Goal: Task Accomplishment & Management: Complete application form

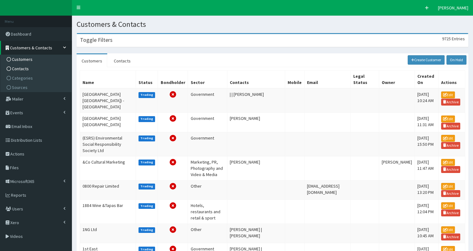
click at [48, 67] on link "Contacts" at bounding box center [37, 68] width 70 height 9
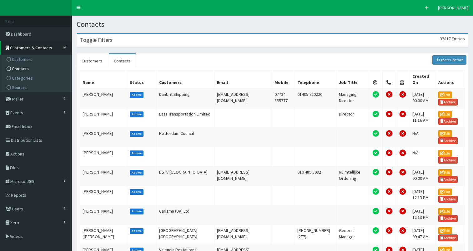
click at [159, 40] on div "Toggle Filters 37817 Entries" at bounding box center [272, 40] width 391 height 13
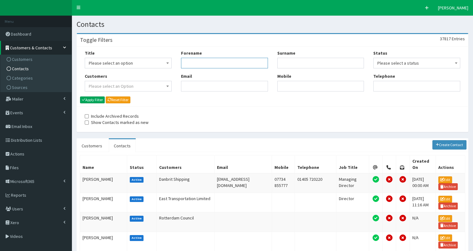
click at [196, 63] on input "Forename" at bounding box center [224, 63] width 87 height 11
type input "st"
type input "logan"
click at [93, 99] on button "Apply Filter" at bounding box center [92, 100] width 25 height 7
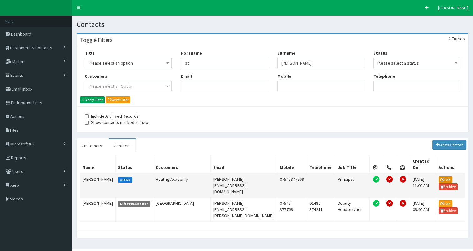
click at [445, 177] on link "Edit" at bounding box center [446, 180] width 14 height 7
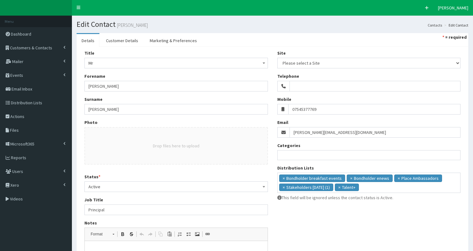
select select
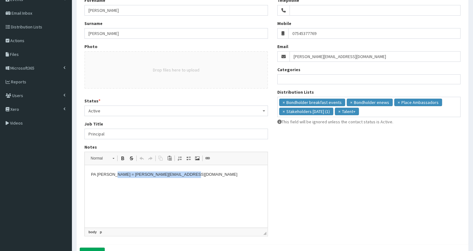
drag, startPoint x: 112, startPoint y: 174, endPoint x: 191, endPoint y: 180, distance: 79.6
click at [191, 180] on html "PA Fiona = f.scruton@harbourlearningtrust.com" at bounding box center [176, 174] width 183 height 19
copy p "f.scruton@harbourlearningtrust.com"
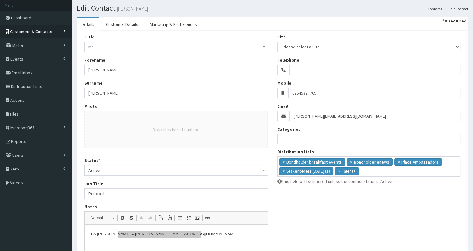
click at [46, 28] on link "Customers & Contacts" at bounding box center [36, 32] width 72 height 14
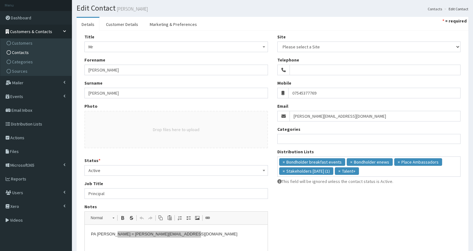
click at [40, 53] on link "Contacts" at bounding box center [37, 52] width 70 height 9
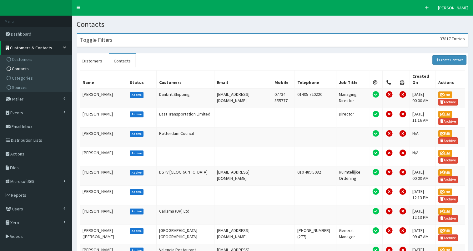
click at [151, 40] on div "Toggle Filters 37817 Entries" at bounding box center [272, 40] width 391 height 13
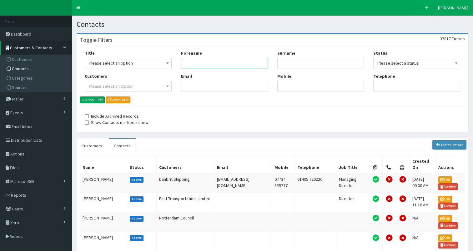
click at [191, 61] on input "Forename" at bounding box center [224, 63] width 87 height 11
type input "pete"
type input "all"
click at [93, 99] on button "Apply Filter" at bounding box center [92, 100] width 25 height 7
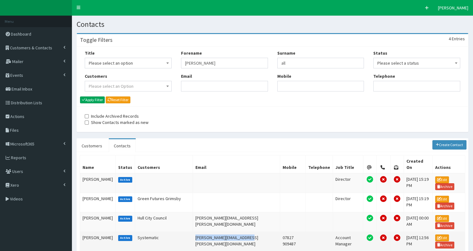
drag, startPoint x: 186, startPoint y: 209, endPoint x: 236, endPoint y: 214, distance: 50.2
click at [236, 232] on td "[PERSON_NAME][EMAIL_ADDRESS][PERSON_NAME][DOMAIN_NAME]" at bounding box center [237, 241] width 88 height 19
copy td "[PERSON_NAME][EMAIL_ADDRESS][PERSON_NAME][DOMAIN_NAME]"
click at [236, 232] on td "[PERSON_NAME][EMAIL_ADDRESS][PERSON_NAME][DOMAIN_NAME]" at bounding box center [237, 241] width 88 height 19
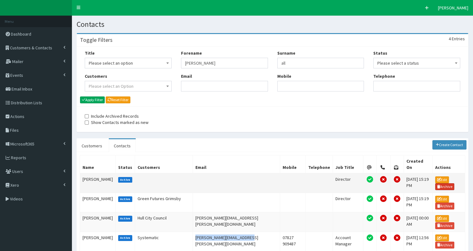
click at [441, 185] on icon at bounding box center [438, 187] width 3 height 4
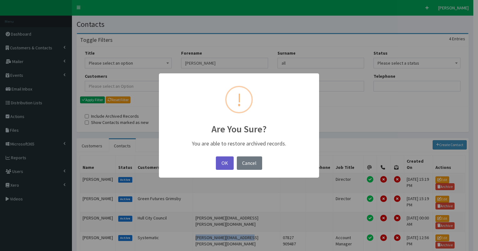
click at [224, 160] on button "OK" at bounding box center [225, 163] width 18 height 13
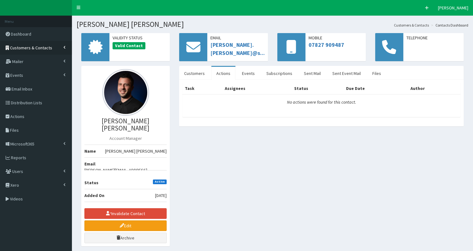
click at [49, 46] on span "Customers & Contacts" at bounding box center [31, 48] width 42 height 6
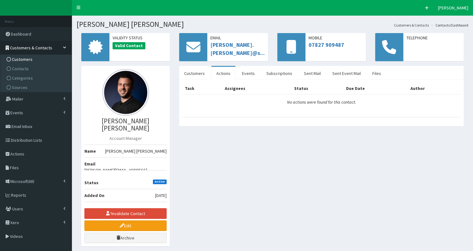
click at [46, 61] on link "Customers" at bounding box center [37, 59] width 70 height 9
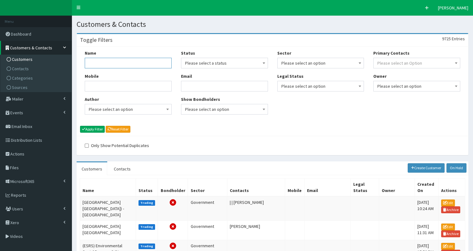
click at [117, 63] on input "Name" at bounding box center [128, 63] width 87 height 11
paste input "Devo Agency"
type input "Devo Agency"
click at [97, 129] on button "Apply Filter" at bounding box center [92, 129] width 25 height 7
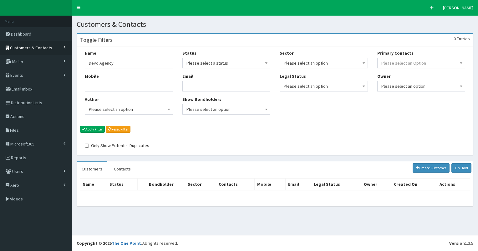
click at [45, 46] on span "Customers & Contacts" at bounding box center [31, 48] width 42 height 6
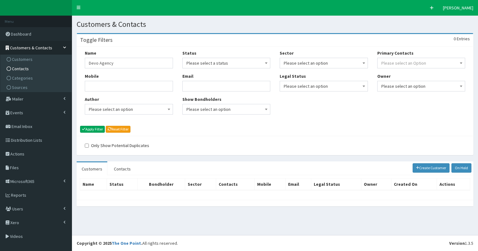
click at [41, 71] on link "Contacts" at bounding box center [37, 68] width 70 height 9
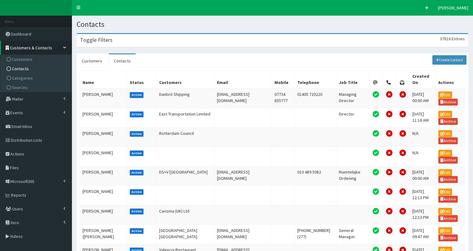
click at [129, 40] on div "Toggle Filters 37816 Entries" at bounding box center [272, 40] width 391 height 13
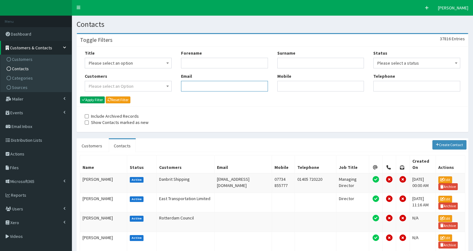
click at [193, 85] on input "Email" at bounding box center [224, 86] width 87 height 11
paste input "[PERSON_NAME][EMAIL_ADDRESS][DOMAIN_NAME]"
type input "[PERSON_NAME][EMAIL_ADDRESS][DOMAIN_NAME]"
click at [98, 99] on button "Apply Filter" at bounding box center [92, 100] width 25 height 7
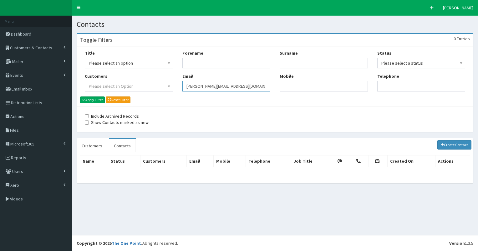
drag, startPoint x: 184, startPoint y: 86, endPoint x: 266, endPoint y: 81, distance: 82.1
click at [266, 81] on input "[PERSON_NAME][EMAIL_ADDRESS][DOMAIN_NAME]" at bounding box center [226, 86] width 88 height 11
paste input "charlotte"
type input "[EMAIL_ADDRESS][DOMAIN_NAME]"
click at [97, 97] on button "Apply Filter" at bounding box center [92, 100] width 25 height 7
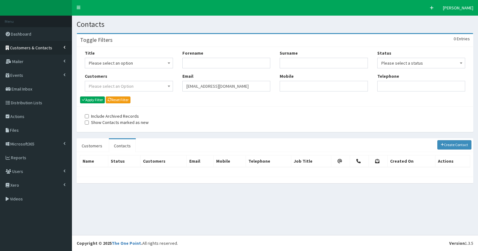
click at [36, 49] on span "Customers & Contacts" at bounding box center [31, 48] width 42 height 6
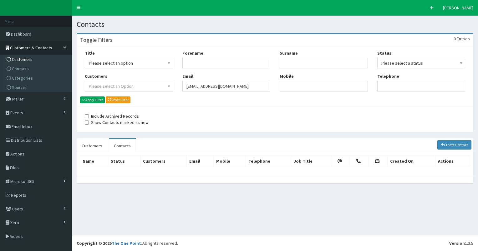
click at [32, 59] on link "Customers" at bounding box center [37, 59] width 70 height 9
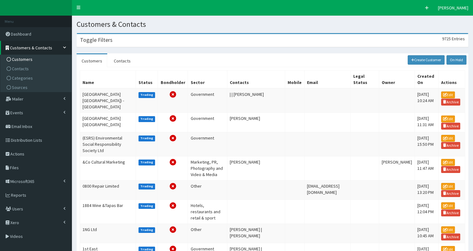
click at [112, 42] on div "Toggle Filters 9725 Entries" at bounding box center [272, 40] width 391 height 13
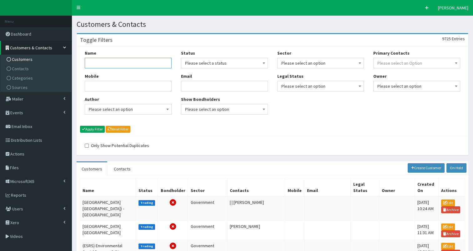
click at [106, 61] on input "Name" at bounding box center [128, 63] width 87 height 11
type input "[PERSON_NAME]"
click at [86, 129] on button "Apply Filter" at bounding box center [92, 129] width 25 height 7
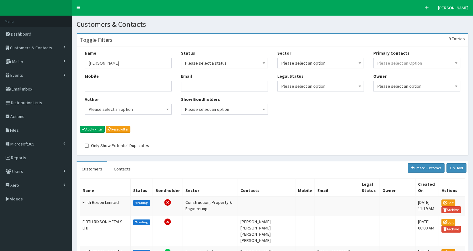
scroll to position [81, 0]
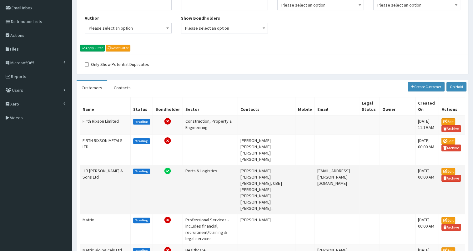
click at [94, 166] on td "J R [PERSON_NAME] & Sons Ltd" at bounding box center [105, 189] width 51 height 49
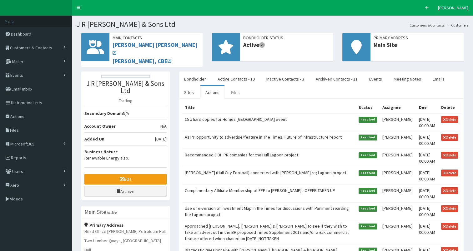
click at [236, 87] on link "Files" at bounding box center [235, 92] width 19 height 13
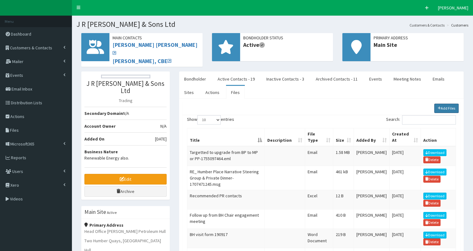
click at [440, 106] on icon at bounding box center [439, 108] width 3 height 4
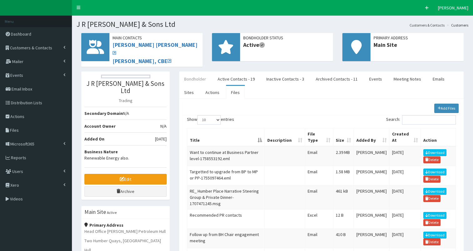
click at [191, 74] on link "Bondholder" at bounding box center [195, 79] width 32 height 13
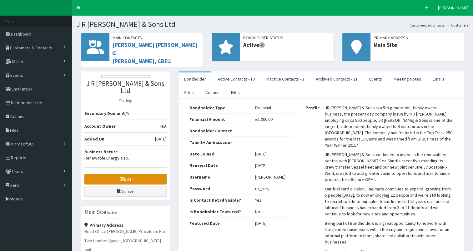
click at [102, 174] on link "Edit" at bounding box center [125, 179] width 82 height 11
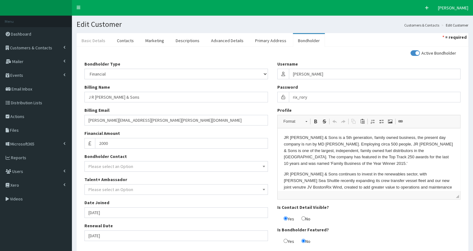
click at [94, 41] on link "Basic Details" at bounding box center [94, 40] width 34 height 13
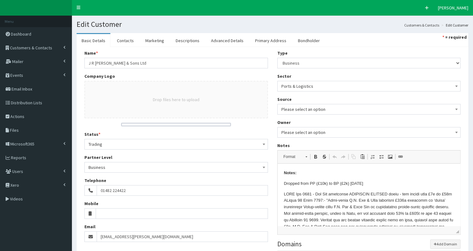
click at [284, 183] on p "Dropped from PP (£10k) to BP (£2k) [DATE]" at bounding box center [369, 184] width 170 height 7
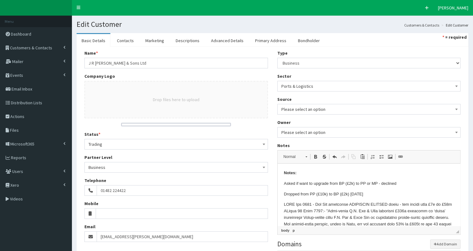
click at [378, 184] on p "Asked if want to upgrade from BP (£2k) to PP or MP - declined" at bounding box center [369, 184] width 170 height 7
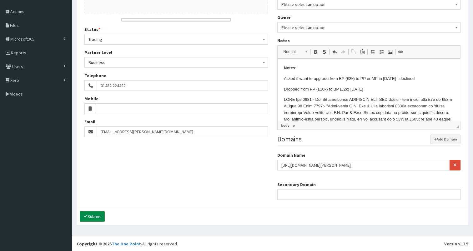
click at [94, 214] on button "Submit" at bounding box center [92, 216] width 25 height 11
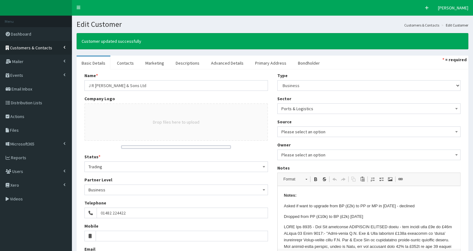
click at [46, 49] on span "Customers & Contacts" at bounding box center [31, 48] width 42 height 6
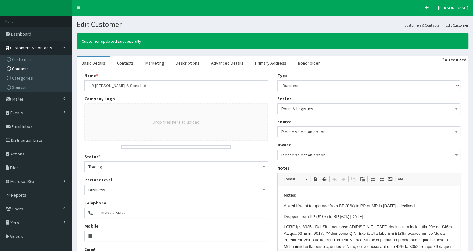
click at [46, 68] on link "Contacts" at bounding box center [37, 68] width 70 height 9
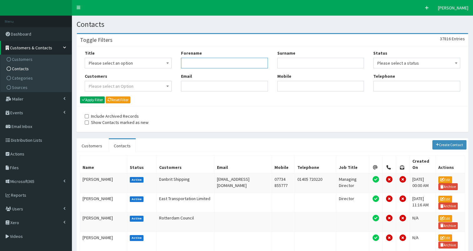
click at [194, 67] on input "Forename" at bounding box center [224, 63] width 87 height 11
type input "emma"
type input "guth"
click at [93, 99] on button "Apply Filter" at bounding box center [92, 100] width 25 height 7
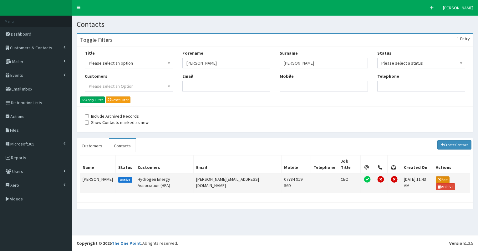
click at [436, 177] on link "Edit" at bounding box center [443, 180] width 14 height 7
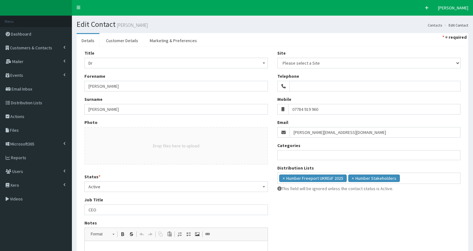
select select
click at [33, 48] on span "Customers & Contacts" at bounding box center [31, 48] width 42 height 6
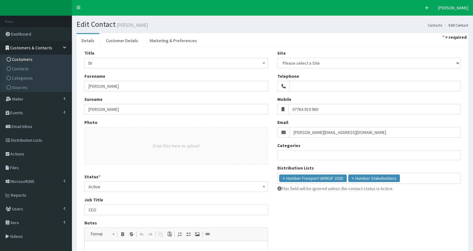
click at [34, 58] on link "Customers" at bounding box center [37, 59] width 70 height 9
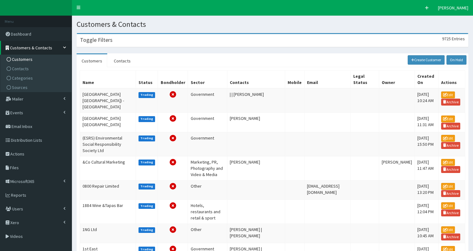
click at [102, 40] on h3 "Toggle Filters" at bounding box center [96, 40] width 33 height 6
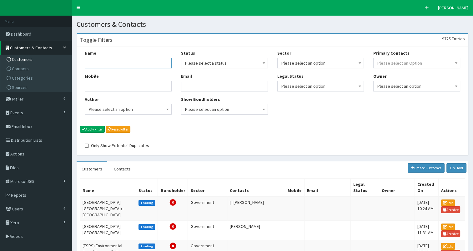
click at [102, 63] on input "Name" at bounding box center [128, 63] width 87 height 11
paste input "Hydrogen UK"
type input "Hydrogen UK"
click at [99, 129] on button "Apply Filter" at bounding box center [92, 129] width 25 height 7
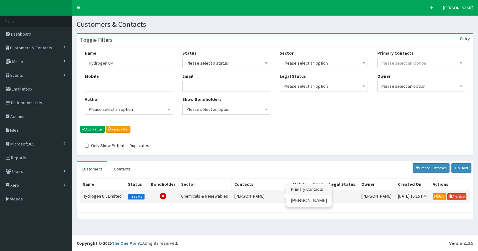
click at [241, 196] on td "[PERSON_NAME]" at bounding box center [261, 196] width 58 height 13
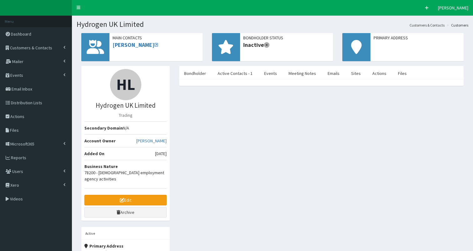
select select "50"
click at [226, 72] on link "Active Contacts - 1" at bounding box center [235, 73] width 45 height 13
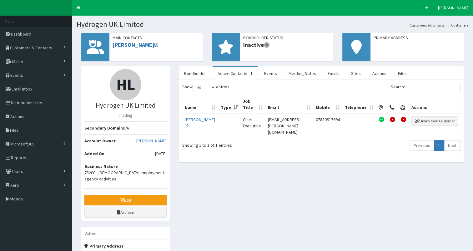
click at [192, 122] on td "Ms Clare Jackson" at bounding box center [200, 126] width 36 height 24
click at [194, 120] on link "Ms Clare Jackson" at bounding box center [200, 123] width 30 height 12
click at [49, 44] on link "Customers & Contacts" at bounding box center [36, 48] width 72 height 14
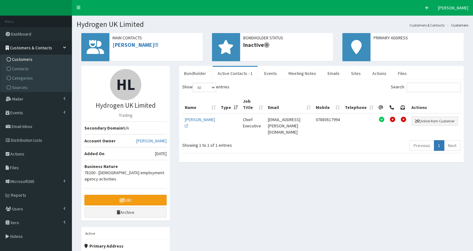
click at [46, 56] on link "Customers" at bounding box center [37, 59] width 70 height 9
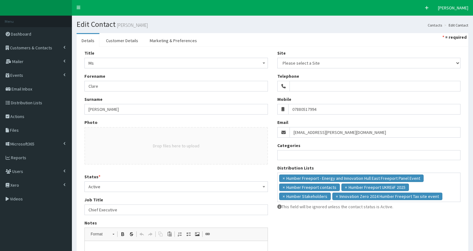
select select
click at [49, 49] on span "Customers & Contacts" at bounding box center [31, 48] width 42 height 6
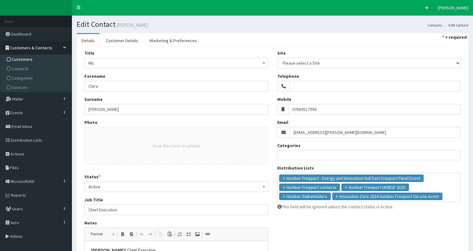
click at [44, 58] on link "Customers" at bounding box center [37, 59] width 70 height 9
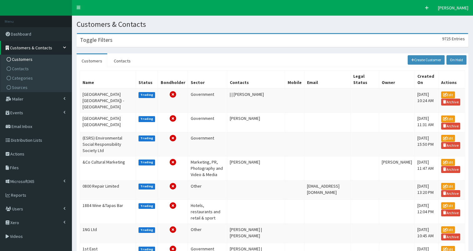
click at [103, 41] on h3 "Toggle Filters" at bounding box center [96, 40] width 33 height 6
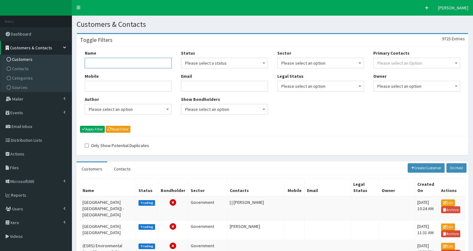
click at [101, 62] on input "Name" at bounding box center [128, 63] width 87 height 11
paste input "BCGA"
type input "BCGA"
click at [88, 127] on button "Apply Filter" at bounding box center [92, 129] width 25 height 7
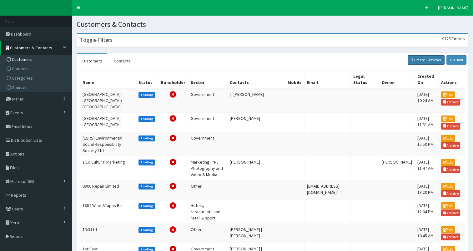
click at [420, 61] on link "Create Customer" at bounding box center [426, 59] width 37 height 9
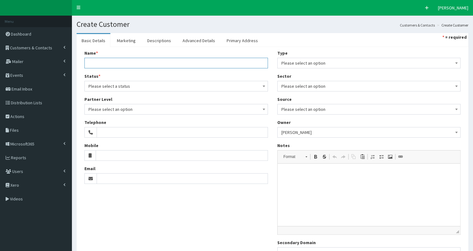
click at [93, 63] on input "Name *" at bounding box center [176, 63] width 184 height 11
paste input "British Compressed Gases Association (BCGA)"
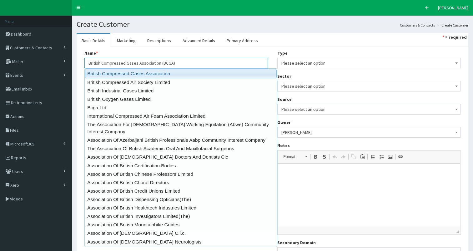
click at [89, 72] on link "British Compressed Gases Association" at bounding box center [181, 73] width 192 height 9
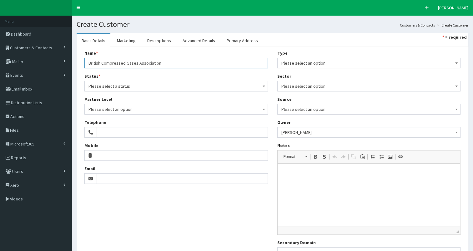
type input "British Compressed Gases Association"
click at [98, 86] on span "Please select a status" at bounding box center [175, 86] width 175 height 9
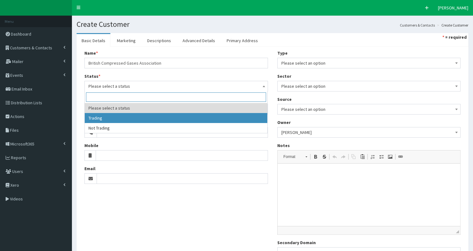
select select "1"
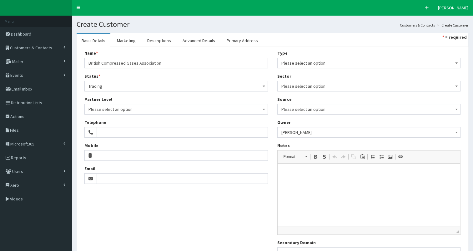
click at [335, 61] on span "Please select an option" at bounding box center [368, 63] width 175 height 9
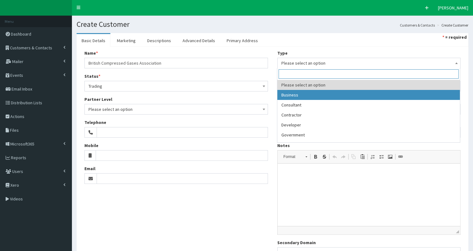
select select "1"
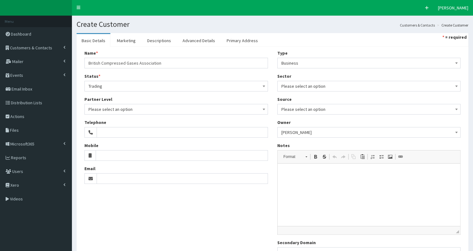
click at [337, 85] on span "Please select an option" at bounding box center [368, 86] width 175 height 9
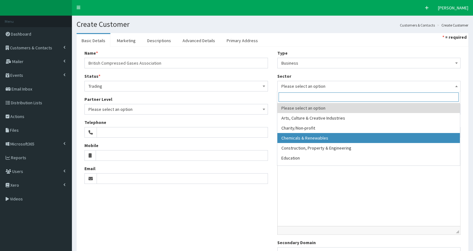
select select "3"
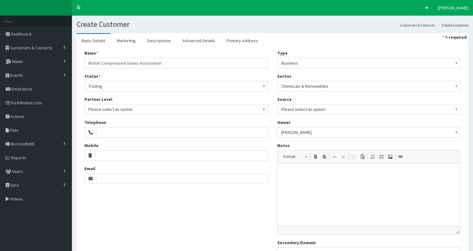
scroll to position [58, 0]
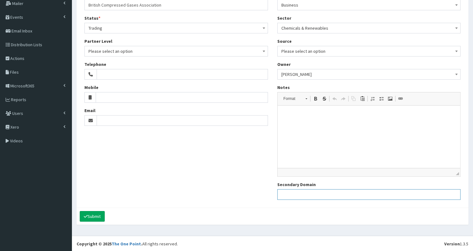
click at [285, 194] on input "Secondary Domain" at bounding box center [369, 194] width 184 height 11
paste input "[URL][DOMAIN_NAME]"
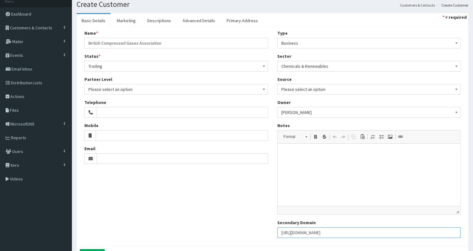
scroll to position [12, 0]
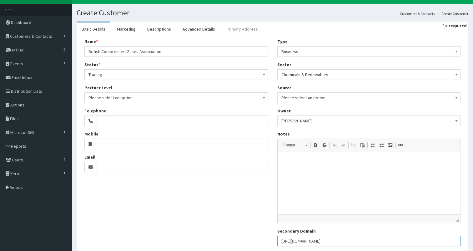
type input "[URL][DOMAIN_NAME]"
click at [244, 30] on link "Primary Address" at bounding box center [242, 29] width 41 height 13
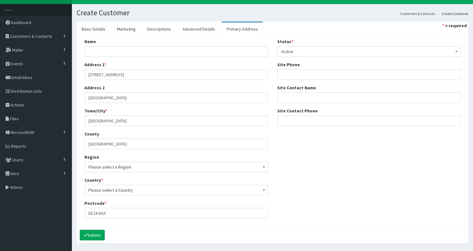
click at [120, 167] on span "Please select a Region" at bounding box center [175, 167] width 175 height 9
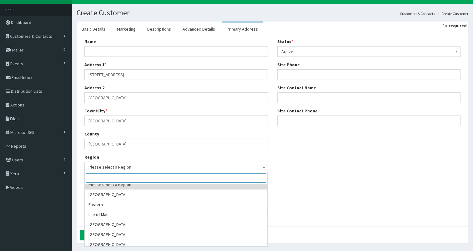
scroll to position [0, 0]
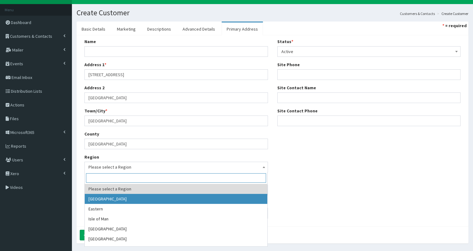
select select "1"
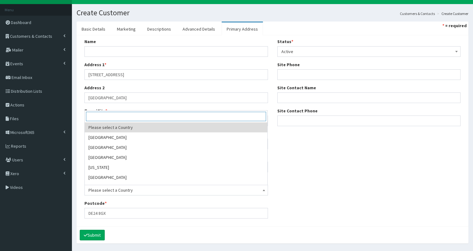
click at [177, 188] on span "Please select a Country" at bounding box center [175, 190] width 175 height 9
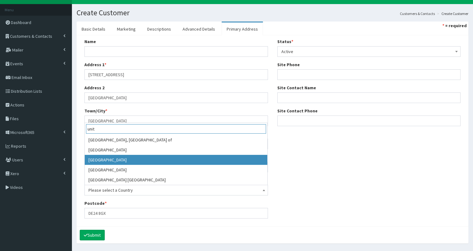
type input "unit"
select select "225"
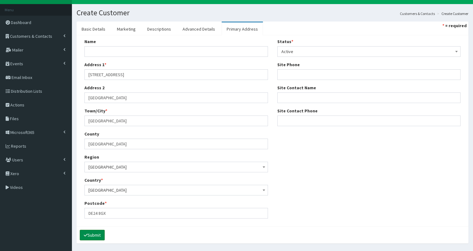
click at [97, 234] on button "Submit" at bounding box center [92, 235] width 25 height 11
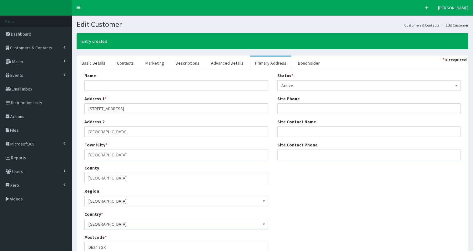
select select "50"
click at [121, 63] on link "Contacts" at bounding box center [125, 63] width 27 height 13
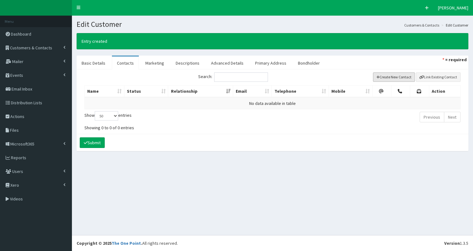
click at [386, 79] on button "Create New Contact" at bounding box center [394, 77] width 42 height 9
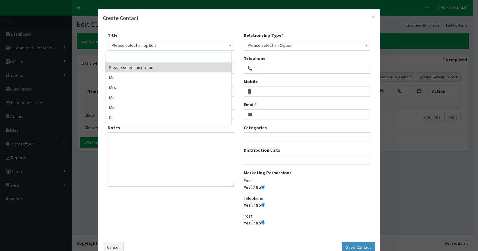
click at [204, 41] on span "Please select an option" at bounding box center [171, 45] width 118 height 9
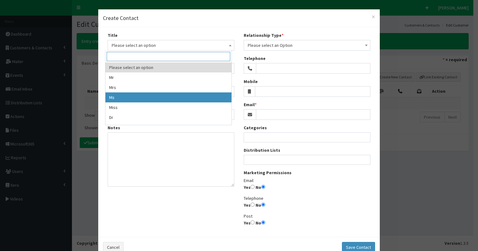
select select "3"
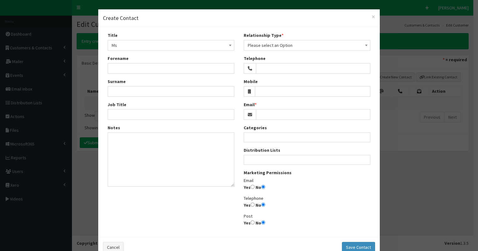
click at [267, 46] on span "Please select an Option" at bounding box center [307, 45] width 118 height 9
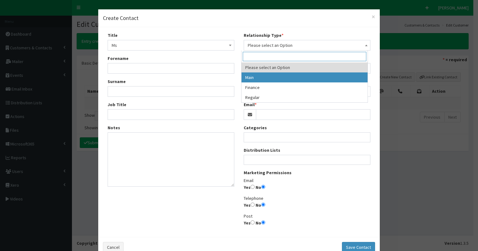
select select "1"
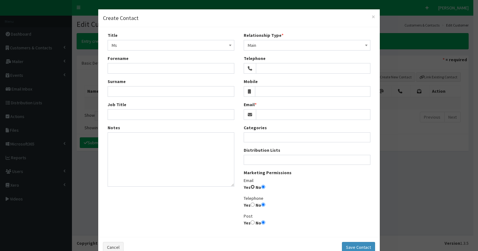
click at [250, 185] on input "Yes" at bounding box center [252, 187] width 4 height 4
radio input "true"
click at [261, 160] on ul at bounding box center [307, 159] width 126 height 8
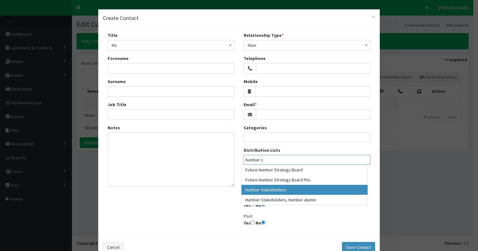
type input "humber s"
select select "139"
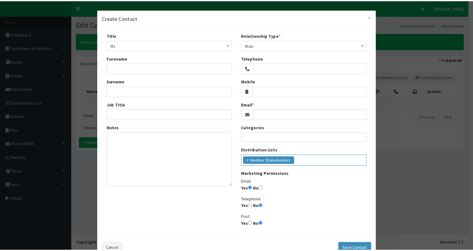
scroll to position [139, 0]
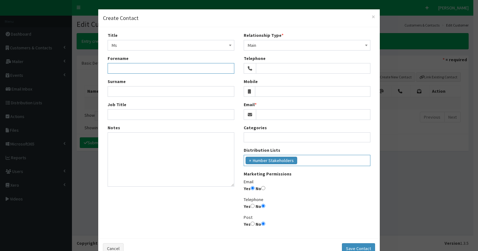
click at [116, 72] on input "Forename" at bounding box center [171, 68] width 127 height 11
paste input "Ellen Daniels"
type input "Ellen Daniels"
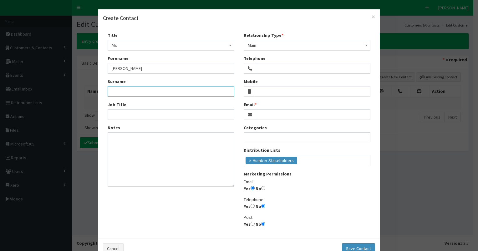
click at [116, 91] on input "Surname" at bounding box center [171, 91] width 127 height 11
paste input "Ellen Daniels"
type input "Ellen Daniels"
click at [115, 114] on input "Job Title" at bounding box center [171, 114] width 127 height 11
type input "CEO"
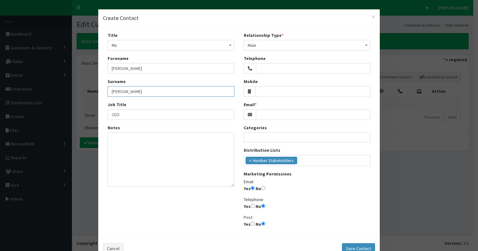
click at [108, 91] on input "Ellen Daniels" at bounding box center [171, 91] width 127 height 11
type input "Daniels"
click at [118, 68] on input "Ellen Daniels" at bounding box center [171, 68] width 127 height 11
type input "Ellen"
click at [261, 115] on input "Email" at bounding box center [313, 114] width 114 height 11
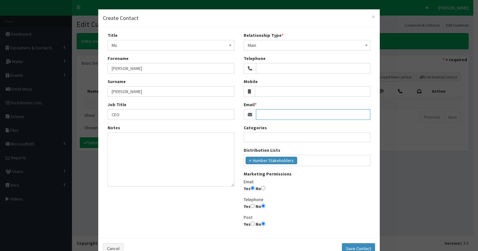
paste input "Ellen Daniels"
click at [252, 114] on span at bounding box center [250, 114] width 12 height 11
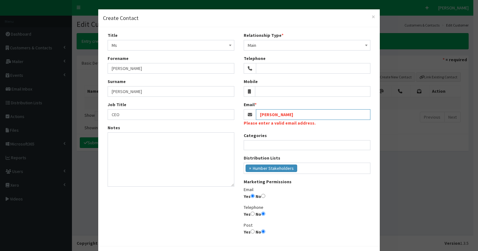
click at [256, 115] on input "Ellen Daniels" at bounding box center [313, 114] width 114 height 11
click at [290, 115] on input "ellen.daniels" at bounding box center [313, 114] width 114 height 11
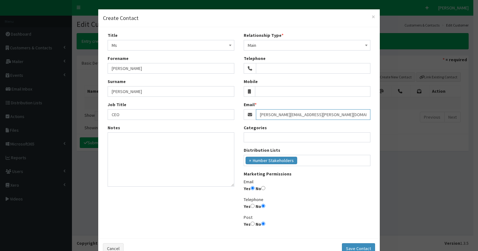
type input "ellen.daniels@bcga.co.uk"
click at [127, 141] on textarea "Notes" at bounding box center [171, 160] width 127 height 54
type textarea "admin@bcga.co.uk"
click at [350, 246] on button "Save Contact" at bounding box center [358, 249] width 33 height 11
select select
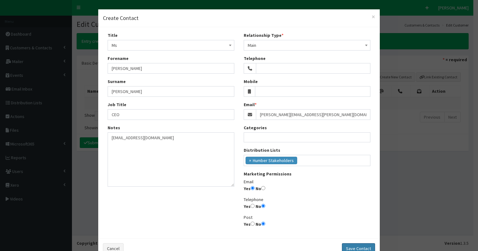
select select
radio input "false"
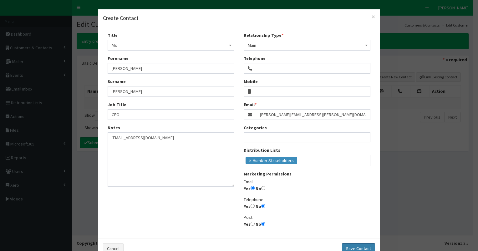
radio input "false"
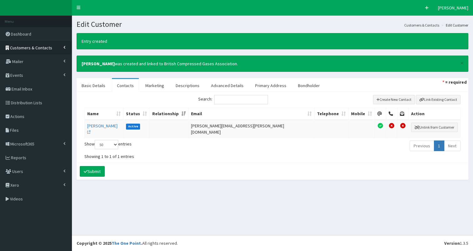
click at [40, 46] on span "Customers & Contacts" at bounding box center [31, 48] width 42 height 6
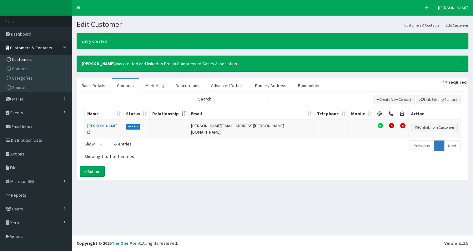
click at [40, 60] on link "Customers" at bounding box center [37, 59] width 70 height 9
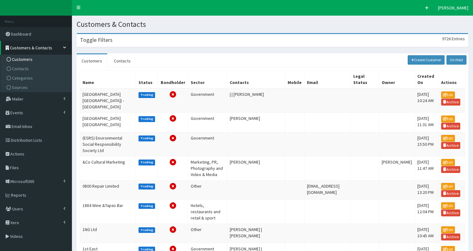
click at [121, 39] on div "Toggle Filters 9726 Entries" at bounding box center [272, 40] width 391 height 13
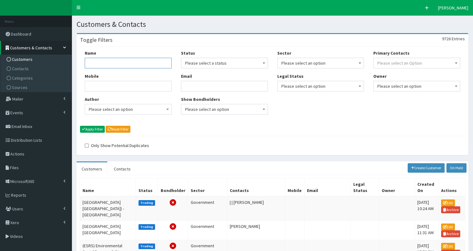
click at [116, 63] on input "Name" at bounding box center [128, 63] width 87 height 11
paste input "CCSA"
type input "CCSA"
click at [101, 126] on button "Apply Filter" at bounding box center [92, 129] width 25 height 7
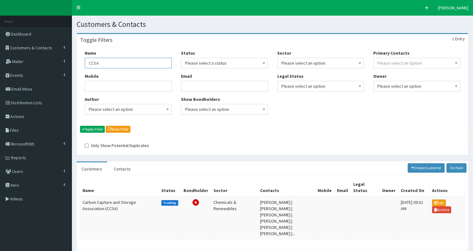
drag, startPoint x: 86, startPoint y: 63, endPoint x: 135, endPoint y: 57, distance: 49.4
click at [135, 57] on div "Name CCSA" at bounding box center [128, 59] width 87 height 18
paste input "EIUG"
type input "EIUG"
click at [98, 129] on button "Apply Filter" at bounding box center [92, 129] width 25 height 7
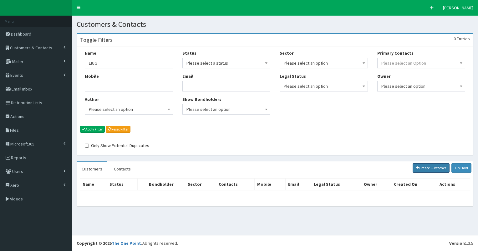
click at [422, 166] on link "Create Customer" at bounding box center [430, 168] width 37 height 9
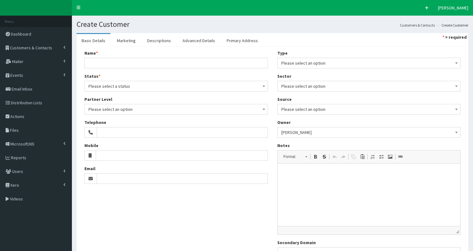
click at [111, 65] on input "Name *" at bounding box center [176, 63] width 184 height 11
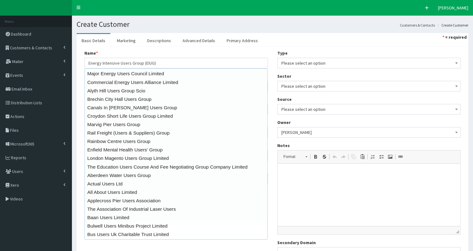
type input "Energy Intensive Users Group (EIUG)"
click at [77, 74] on div "Name * 20 results are available, use up and down arrow keys to navigate. Energy…" at bounding box center [273, 156] width 392 height 219
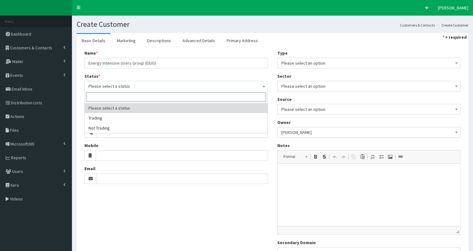
click at [105, 87] on span "Please select a status" at bounding box center [175, 86] width 175 height 9
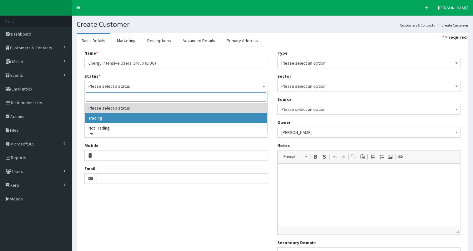
select select "1"
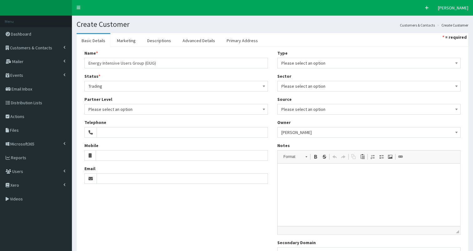
click at [301, 61] on span "Please select an option" at bounding box center [368, 63] width 175 height 9
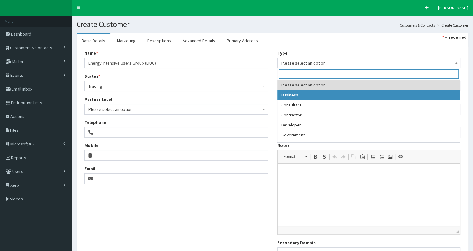
select select "1"
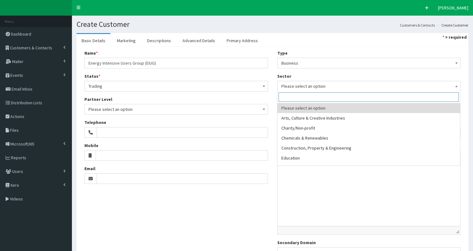
click at [315, 89] on span "Please select an option" at bounding box center [368, 86] width 175 height 9
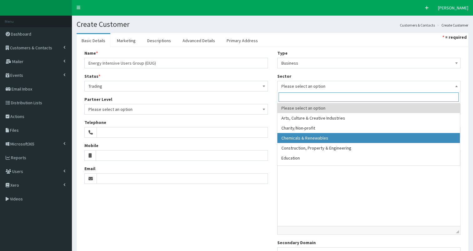
select select "3"
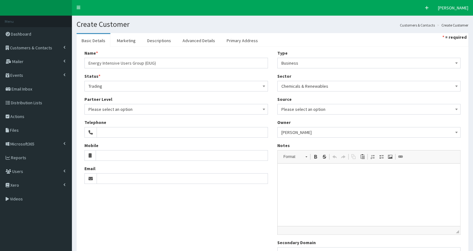
scroll to position [47, 0]
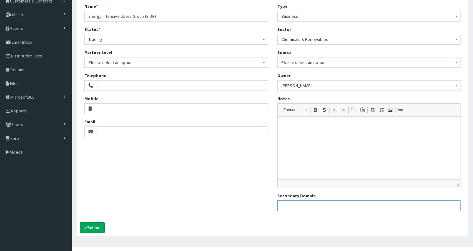
click at [293, 206] on input "Secondary Domain" at bounding box center [369, 206] width 184 height 11
paste input "https://www.eiug.co.uk/"
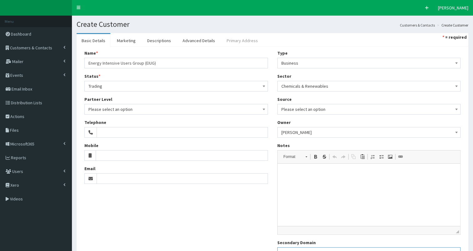
type input "https://www.eiug.co.uk/"
click at [245, 40] on link "Primary Address" at bounding box center [242, 40] width 41 height 13
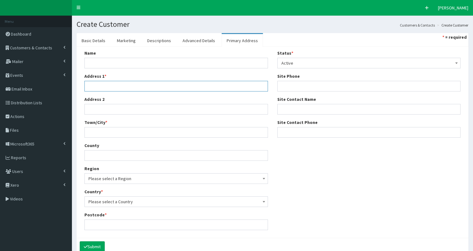
click at [98, 86] on input "Address 1 *" at bounding box center [176, 86] width 184 height 11
paste input "Kings Building Smith Square London SW1P 3JJ"
drag, startPoint x: 156, startPoint y: 86, endPoint x: 201, endPoint y: 86, distance: 45.3
click at [201, 86] on input "Kings Building Smith Square London SW1P 3JJ" at bounding box center [176, 86] width 184 height 11
type input "Kings Building Smith Square London"
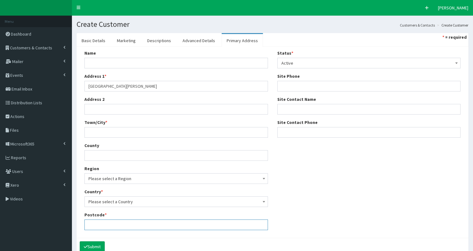
click at [91, 223] on input "Postcode *" at bounding box center [176, 225] width 184 height 11
paste input "SW1P 3JJ"
type input "SW1P 3JJ"
click at [125, 203] on span "Please select a Country" at bounding box center [175, 202] width 175 height 9
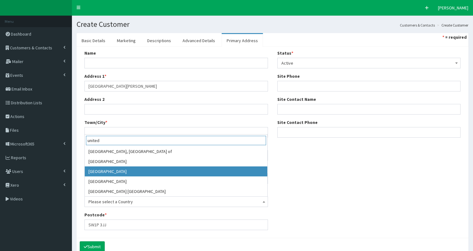
type input "united"
select select "225"
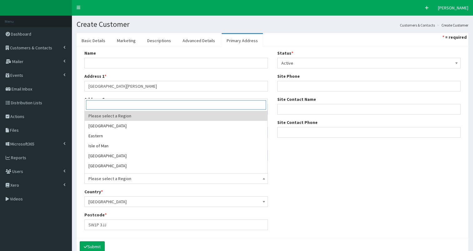
click at [131, 180] on span "Please select a Region" at bounding box center [175, 178] width 175 height 9
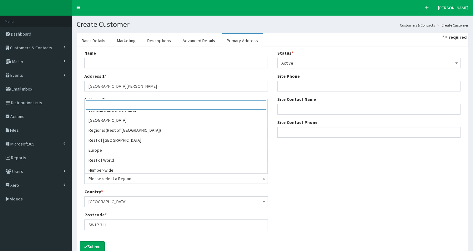
scroll to position [133, 0]
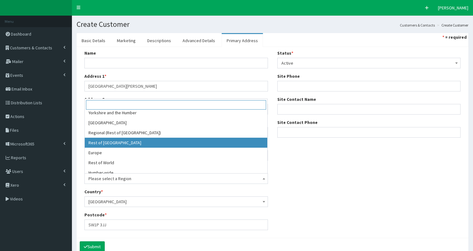
select select "16"
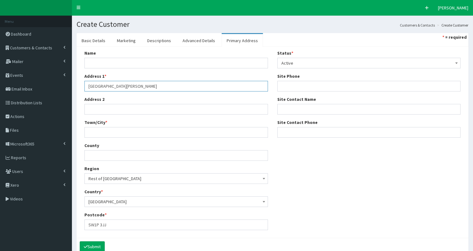
drag, startPoint x: 116, startPoint y: 86, endPoint x: 140, endPoint y: 86, distance: 24.4
click at [140, 86] on input "Kings Building Smith Square London" at bounding box center [176, 86] width 184 height 11
click at [101, 109] on input "Address 2" at bounding box center [176, 109] width 184 height 11
paste input "Smith Square"
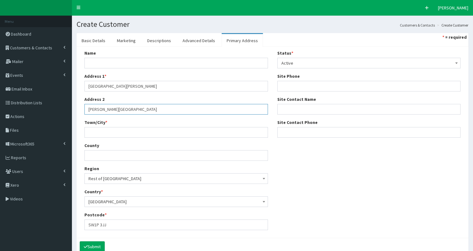
type input "Smith Square"
drag, startPoint x: 141, startPoint y: 85, endPoint x: 187, endPoint y: 84, distance: 46.0
click at [187, 84] on input "Kings Building Smith Square London" at bounding box center [176, 86] width 184 height 11
type input "Kings Building"
click at [95, 130] on input "Town/City *" at bounding box center [176, 132] width 184 height 11
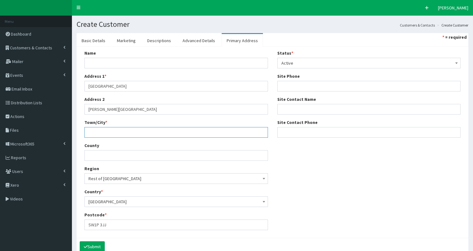
paste input "[GEOGRAPHIC_DATA]"
type input "[GEOGRAPHIC_DATA]"
click at [95, 246] on button "Submit" at bounding box center [92, 247] width 25 height 11
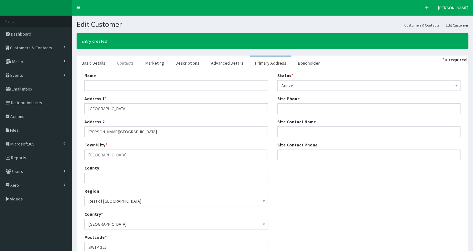
click at [123, 64] on link "Contacts" at bounding box center [125, 63] width 27 height 13
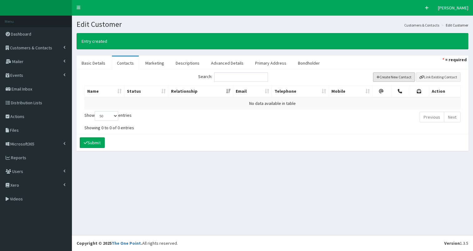
click at [384, 78] on button "Create New Contact" at bounding box center [394, 77] width 42 height 9
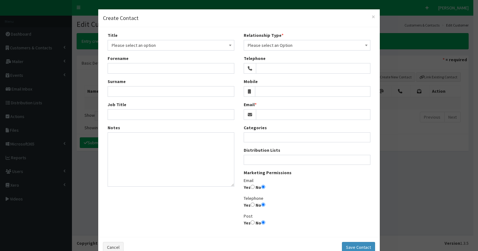
click at [153, 47] on span "Please select an option" at bounding box center [171, 45] width 118 height 9
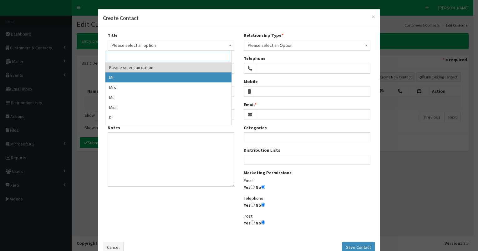
select select "1"
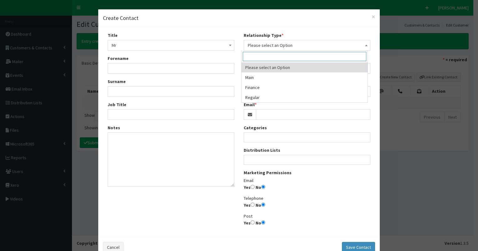
click at [258, 48] on span "Please select an Option" at bounding box center [307, 45] width 118 height 9
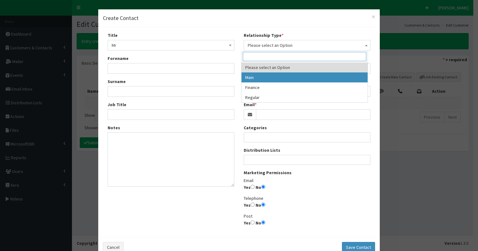
select select "1"
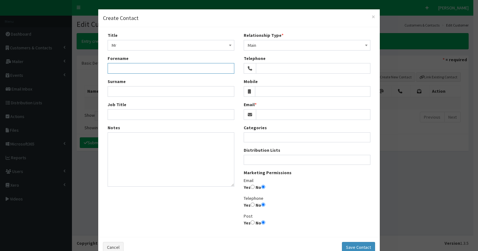
click at [166, 70] on input "Forename" at bounding box center [171, 68] width 127 height 11
paste input "[PERSON_NAME]"
drag, startPoint x: 120, startPoint y: 67, endPoint x: 155, endPoint y: 68, distance: 34.7
click at [155, 68] on input "Arjan Geveke" at bounding box center [171, 68] width 127 height 11
type input "Arjan"
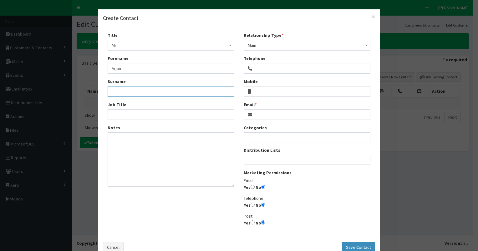
click at [114, 92] on input "Surname" at bounding box center [171, 91] width 127 height 11
paste input "Geveke"
type input "Geveke"
click at [114, 113] on input "Job Title" at bounding box center [171, 114] width 127 height 11
type input "Director"
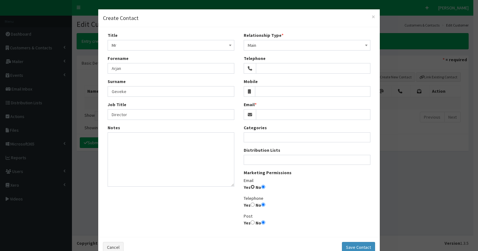
click at [250, 187] on input "Yes" at bounding box center [252, 187] width 4 height 4
radio input "true"
click at [267, 159] on ul at bounding box center [307, 159] width 126 height 8
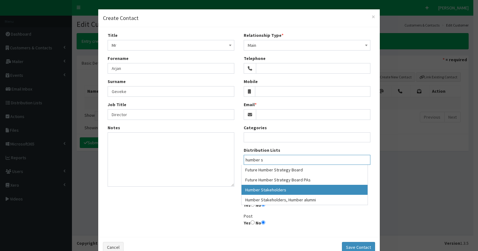
type input "humber s"
select select "139"
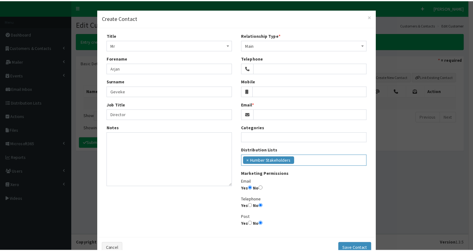
scroll to position [139, 0]
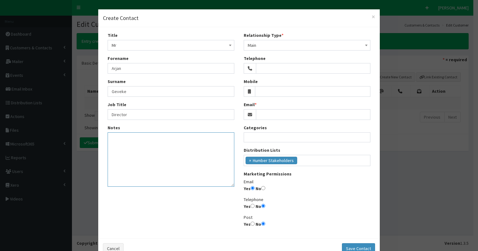
click at [133, 143] on textarea "Notes" at bounding box center [171, 160] width 127 height 54
paste textarea "el: +44 (0) 7951387408 Email: Director@eiug.co.uk"
drag, startPoint x: 122, startPoint y: 136, endPoint x: 165, endPoint y: 137, distance: 43.2
click at [165, 137] on textarea "el: +44 (0) 7951387408 Email: Director@eiug.co.uk" at bounding box center [171, 160] width 127 height 54
type textarea "el: +44 (0) 7951387408 Email: Director@eiug.co.uk"
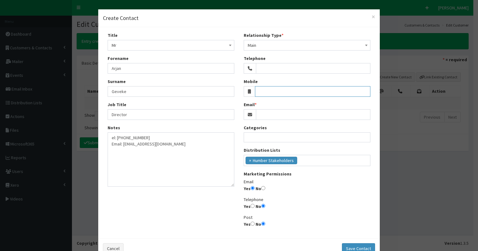
click at [268, 90] on input "Mobile" at bounding box center [313, 91] width 116 height 11
paste input "(0) 7951387408"
type input "(0) 7951387408"
drag, startPoint x: 121, startPoint y: 144, endPoint x: 190, endPoint y: 143, distance: 68.8
click at [190, 143] on textarea "el: +44 (0) 7951387408 Email: Director@eiug.co.uk" at bounding box center [171, 160] width 127 height 54
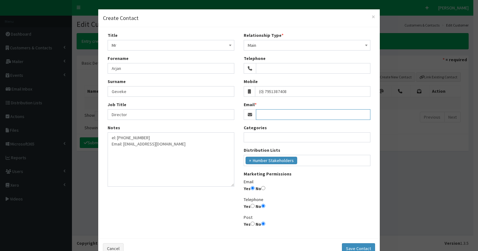
click at [273, 113] on input "Email" at bounding box center [313, 114] width 114 height 11
paste input "Director@eiug.co.uk"
type input "Director@eiug.co.uk"
drag, startPoint x: 109, startPoint y: 136, endPoint x: 185, endPoint y: 150, distance: 77.6
click at [185, 150] on textarea "el: +44 (0) 7951387408 Email: Director@eiug.co.uk" at bounding box center [171, 160] width 127 height 54
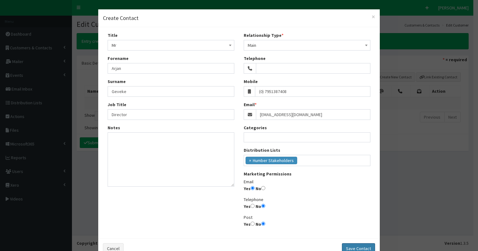
click at [351, 247] on button "Save Contact" at bounding box center [358, 249] width 33 height 11
select select
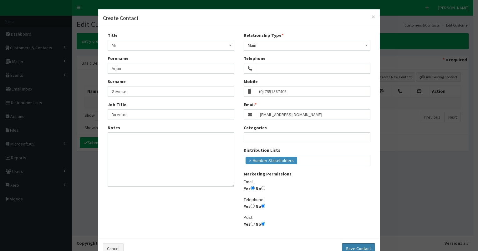
radio input "false"
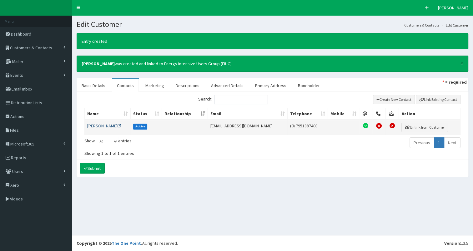
click at [108, 127] on link "Mr Arjan Geveke" at bounding box center [104, 126] width 34 height 6
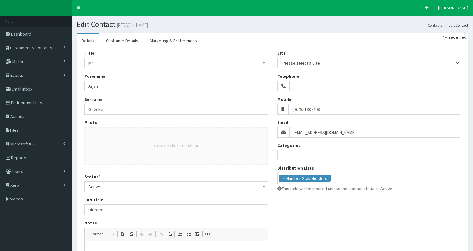
select select
click at [291, 108] on input "(0) 7951387408" at bounding box center [374, 109] width 172 height 11
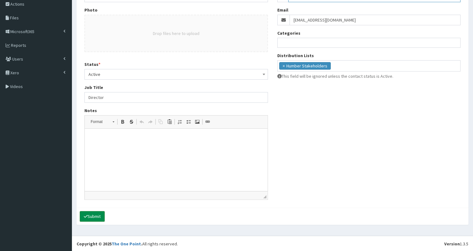
type input "07951387408"
click at [92, 213] on button "Submit" at bounding box center [92, 216] width 25 height 11
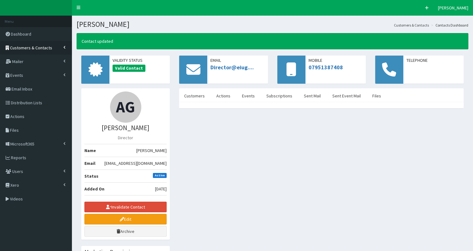
click at [41, 45] on span "Customers & Contacts" at bounding box center [31, 48] width 42 height 6
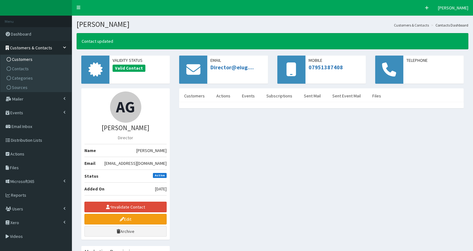
click at [40, 57] on link "Customers" at bounding box center [37, 59] width 70 height 9
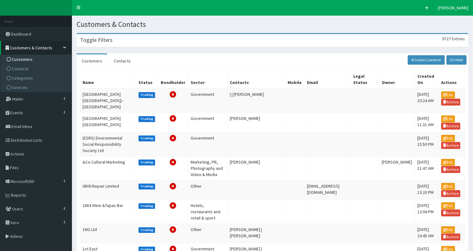
click at [133, 37] on div "Toggle Filters 9727 Entries" at bounding box center [272, 40] width 391 height 13
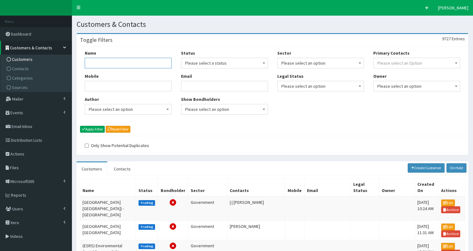
click at [122, 62] on input "Name" at bounding box center [128, 63] width 87 height 11
paste input "UK Major Ports"
type input "UK Major Ports"
click at [89, 129] on button "Apply Filter" at bounding box center [92, 129] width 25 height 7
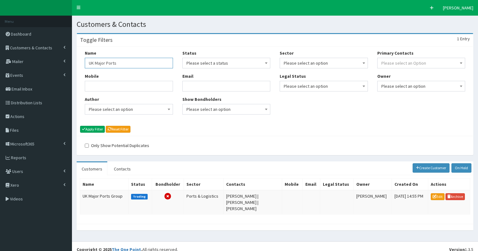
drag, startPoint x: 88, startPoint y: 63, endPoint x: 153, endPoint y: 61, distance: 65.7
click at [153, 61] on input "UK Major Ports" at bounding box center [129, 63] width 88 height 11
paste input "Martime UK"
type input "Martime UK"
click at [94, 130] on button "Apply Filter" at bounding box center [92, 129] width 25 height 7
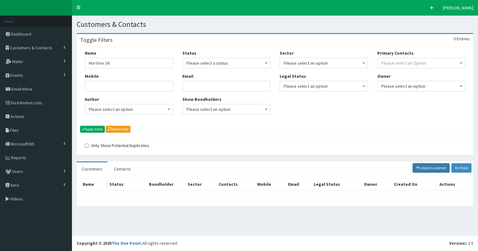
click at [429, 167] on link "Create Customer" at bounding box center [430, 168] width 37 height 9
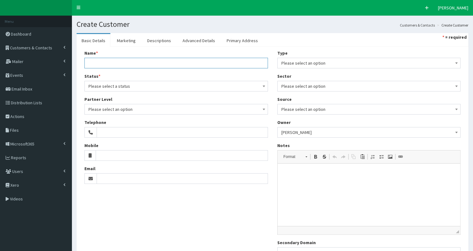
click at [141, 64] on input "Name *" at bounding box center [176, 63] width 184 height 11
paste input "Martime UK"
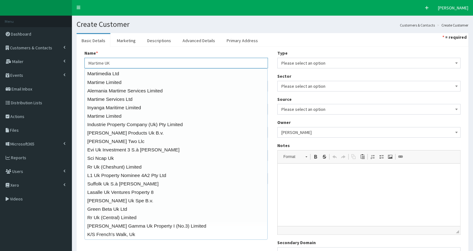
type input "Martime UK"
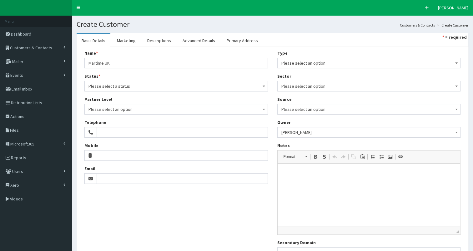
click at [78, 76] on div "Name * 20 results are available, use up and down arrow keys to navigate. Martim…" at bounding box center [273, 156] width 392 height 219
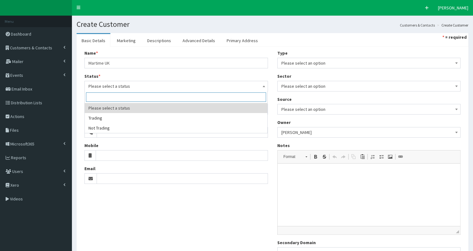
click at [110, 86] on span "Please select a status" at bounding box center [175, 86] width 175 height 9
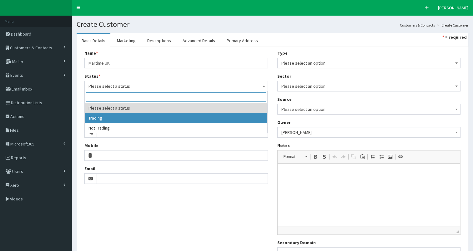
select select "1"
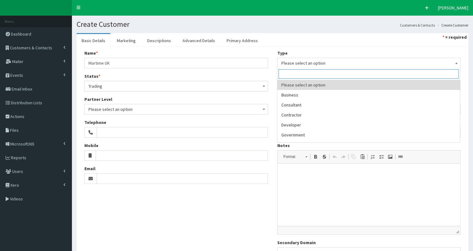
click at [323, 64] on span "Please select an option" at bounding box center [368, 63] width 175 height 9
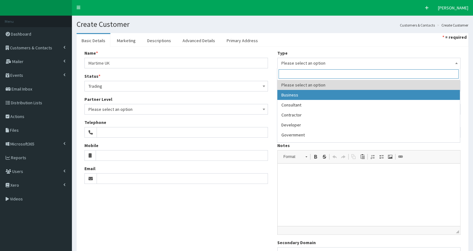
select select "1"
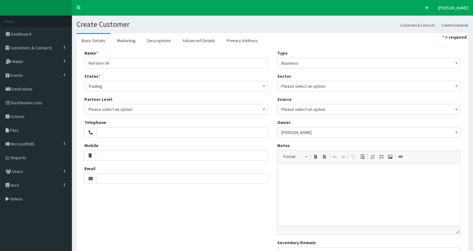
click at [325, 86] on span "Please select an option" at bounding box center [368, 86] width 175 height 9
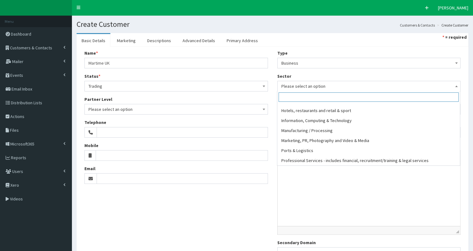
scroll to position [99, 0]
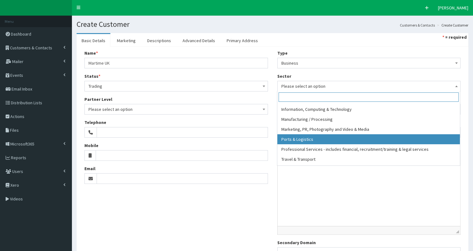
select select "13"
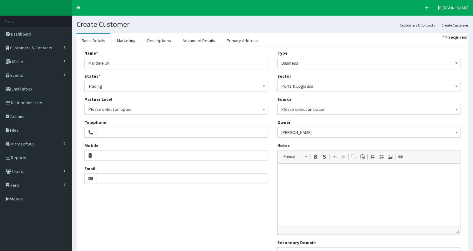
scroll to position [58, 0]
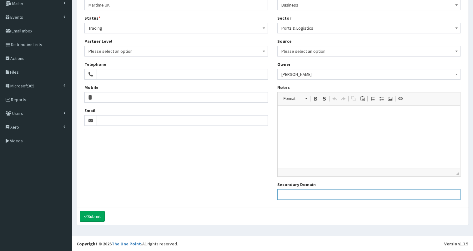
click at [312, 195] on input "Secondary Domain" at bounding box center [369, 194] width 184 height 11
paste input "[URL][DOMAIN_NAME]"
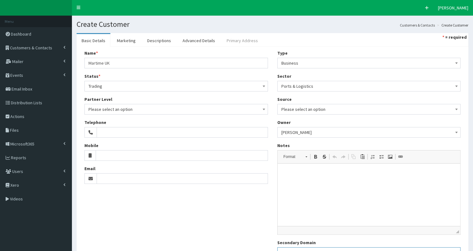
type input "[URL][DOMAIN_NAME]"
click at [234, 40] on link "Primary Address" at bounding box center [242, 40] width 41 height 13
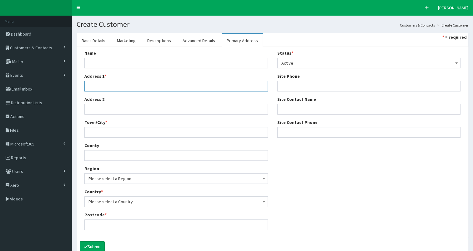
click at [104, 86] on input "Address 1 *" at bounding box center [176, 86] width 184 height 11
paste input "[STREET_ADDRESS]"
type input "[STREET_ADDRESS]"
click at [98, 134] on input "Town/City *" at bounding box center [176, 132] width 184 height 11
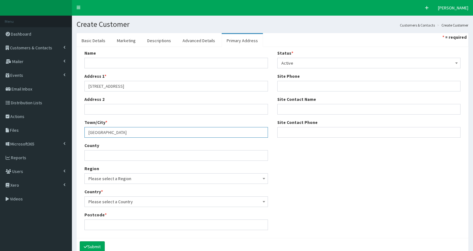
type input "[GEOGRAPHIC_DATA]"
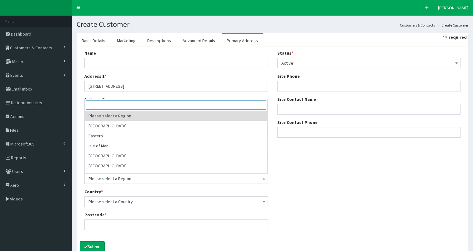
click at [108, 180] on span "Please select a Region" at bounding box center [175, 178] width 175 height 9
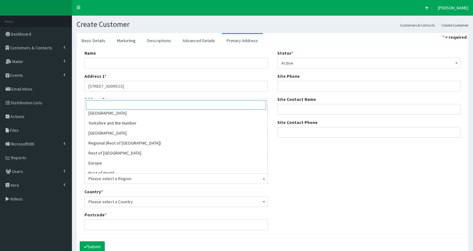
scroll to position [123, 0]
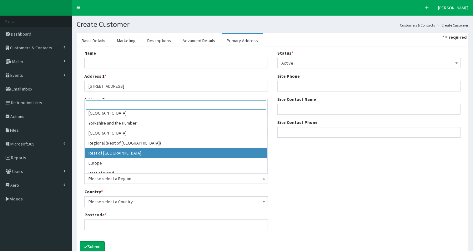
select select "16"
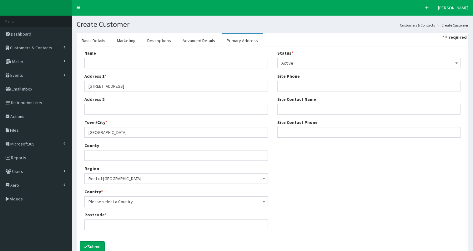
click at [176, 203] on span "Please select a Country" at bounding box center [175, 202] width 175 height 9
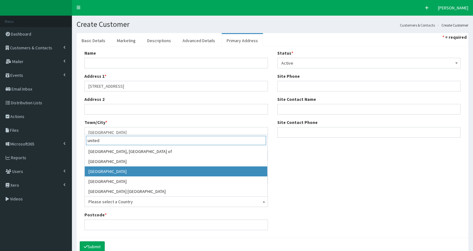
type input "united"
select select "225"
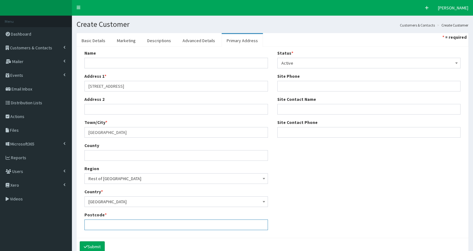
click at [90, 224] on input "Postcode *" at bounding box center [176, 225] width 184 height 11
paste input "SE1 9EQ"
type input "SE1 9EQ"
click at [95, 245] on button "Submit" at bounding box center [92, 247] width 25 height 11
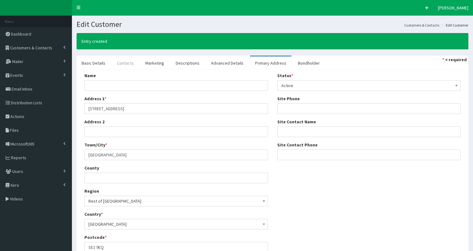
click at [125, 62] on link "Contacts" at bounding box center [125, 63] width 27 height 13
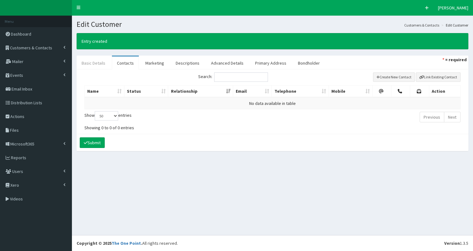
click at [98, 60] on link "Basic Details" at bounding box center [94, 63] width 34 height 13
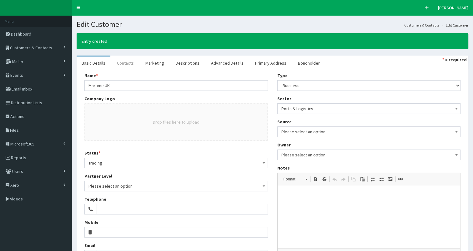
click at [123, 65] on link "Contacts" at bounding box center [125, 63] width 27 height 13
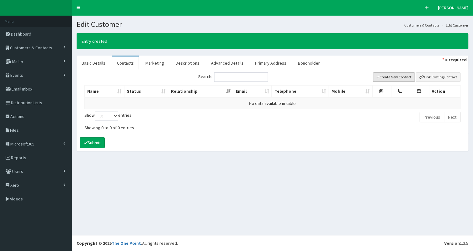
click at [391, 76] on button "Create New Contact" at bounding box center [394, 77] width 42 height 9
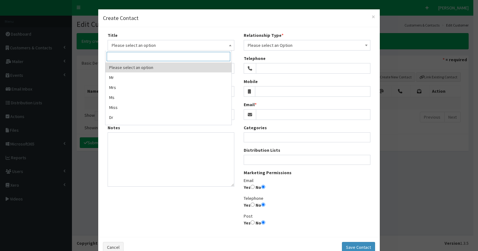
click at [158, 47] on span "Please select an option" at bounding box center [171, 45] width 118 height 9
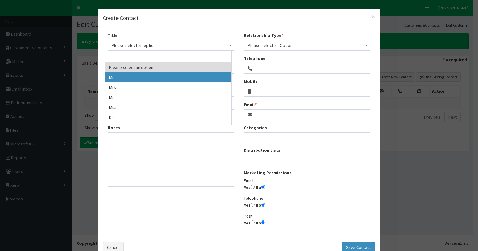
select select "1"
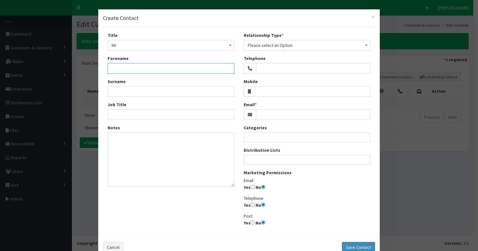
click at [132, 70] on input "Forename" at bounding box center [171, 68] width 127 height 11
paste input "[PERSON_NAME] MBE"
drag, startPoint x: 120, startPoint y: 67, endPoint x: 175, endPoint y: 65, distance: 54.8
click at [175, 65] on input "[PERSON_NAME] MBE" at bounding box center [171, 68] width 127 height 11
type input "[PERSON_NAME]"
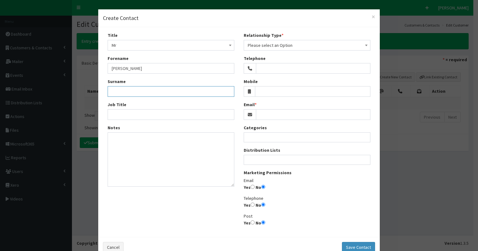
click at [118, 93] on input "Surname" at bounding box center [171, 91] width 127 height 11
paste input "[PERSON_NAME] MBE"
type input "[PERSON_NAME] MBE"
click at [114, 114] on input "Job Title" at bounding box center [171, 114] width 127 height 11
type input "CEO"
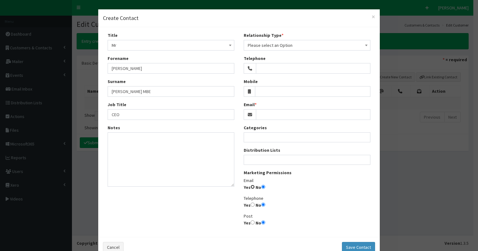
click at [250, 186] on input "Yes" at bounding box center [252, 187] width 4 height 4
radio input "true"
click at [264, 160] on ul at bounding box center [307, 159] width 126 height 8
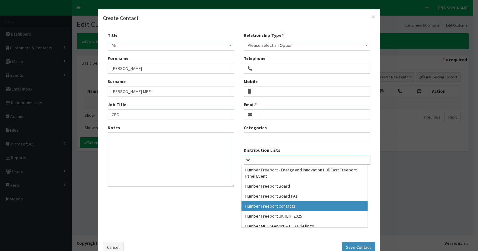
type input "po"
select select "173"
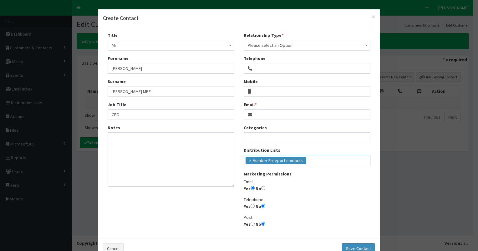
scroll to position [122, 0]
click at [320, 162] on ul "× Humber Freeport contacts" at bounding box center [307, 159] width 126 height 9
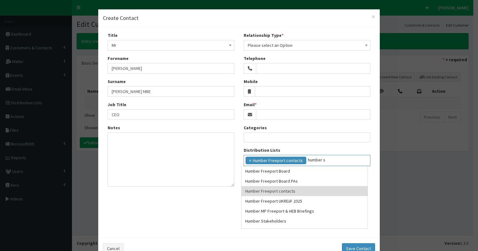
scroll to position [0, 0]
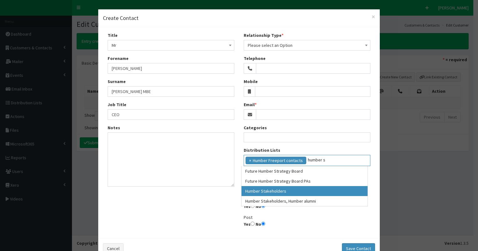
type input "humber s"
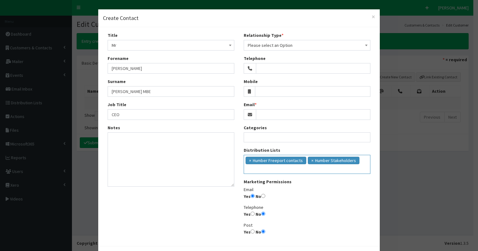
click at [288, 45] on span "Please select an Option" at bounding box center [307, 45] width 118 height 9
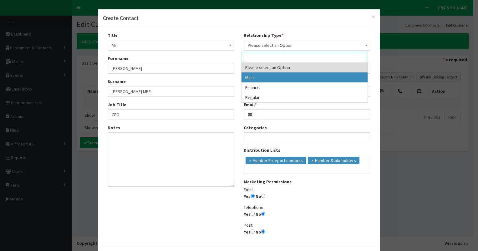
select select "1"
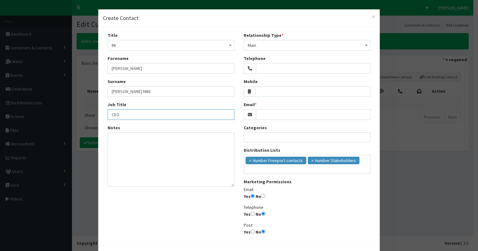
drag, startPoint x: 108, startPoint y: 113, endPoint x: 136, endPoint y: 113, distance: 27.8
click at [136, 113] on input "CEO" at bounding box center [171, 114] width 127 height 11
type input "Chief Executive"
click at [275, 112] on input "Email" at bounding box center [313, 114] width 114 height 11
paste input "[EMAIL_ADDRESS][DOMAIN_NAME]"
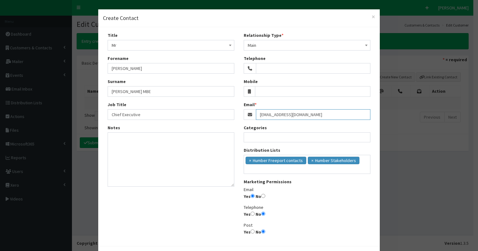
scroll to position [25, 0]
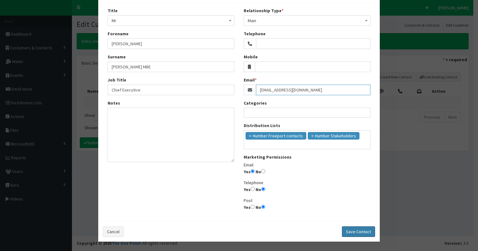
type input "[EMAIL_ADDRESS][DOMAIN_NAME]"
click at [351, 231] on button "Save Contact" at bounding box center [358, 232] width 33 height 11
select select
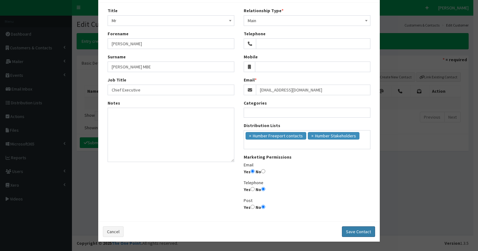
select select
radio input "false"
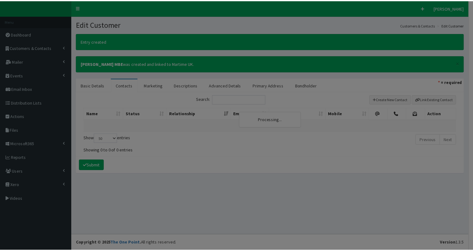
scroll to position [16, 0]
